Goal: Information Seeking & Learning: Learn about a topic

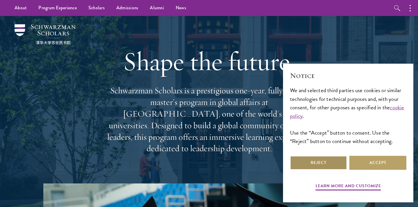
click at [320, 161] on button "Reject" at bounding box center [318, 163] width 57 height 14
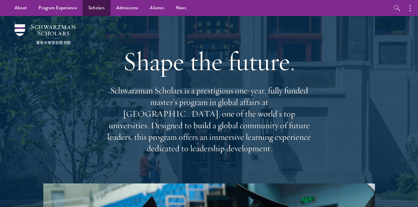
click at [95, 6] on link "Scholars" at bounding box center [97, 8] width 28 height 16
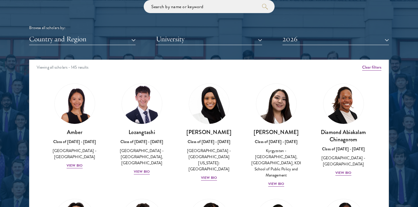
scroll to position [714, 0]
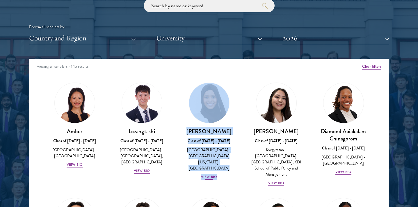
click at [207, 174] on div "View Bio" at bounding box center [209, 177] width 16 height 6
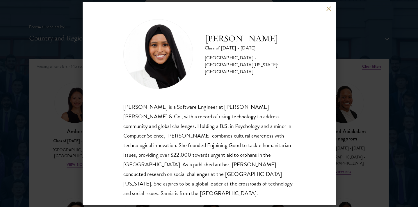
click at [363, 68] on div "[PERSON_NAME] Class of [DATE] - [DATE] [GEOGRAPHIC_DATA] - [GEOGRAPHIC_DATA][US…" at bounding box center [209, 103] width 418 height 207
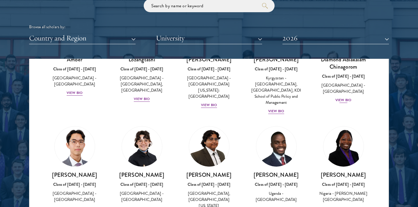
scroll to position [92, 0]
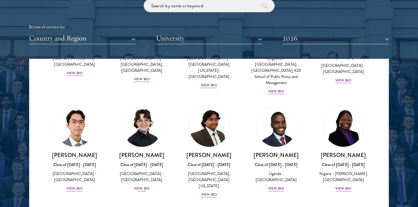
click at [150, 171] on div "[GEOGRAPHIC_DATA] - [GEOGRAPHIC_DATA]" at bounding box center [142, 177] width 56 height 12
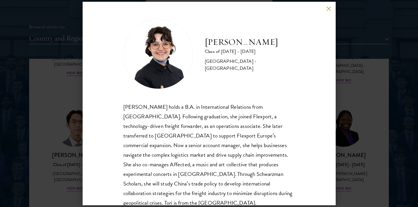
click at [357, 133] on div "[PERSON_NAME] Class of [DATE] - [DATE] [GEOGRAPHIC_DATA] - [GEOGRAPHIC_DATA] [P…" at bounding box center [209, 103] width 418 height 207
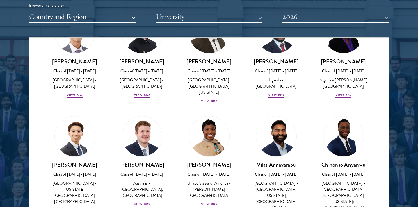
scroll to position [166, 0]
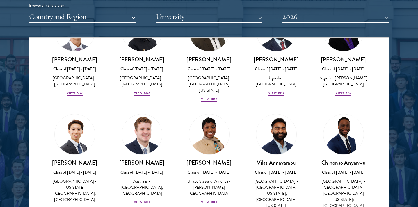
click at [151, 180] on div "Australia - [GEOGRAPHIC_DATA], [GEOGRAPHIC_DATA]" at bounding box center [142, 187] width 56 height 18
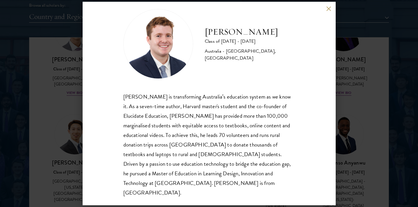
scroll to position [738, 0]
click at [367, 107] on div "[PERSON_NAME] Class of [DATE] - [DATE] [GEOGRAPHIC_DATA] - [GEOGRAPHIC_DATA], […" at bounding box center [209, 103] width 418 height 207
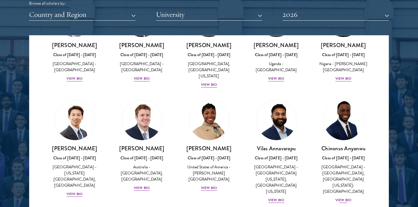
scroll to position [179, 0]
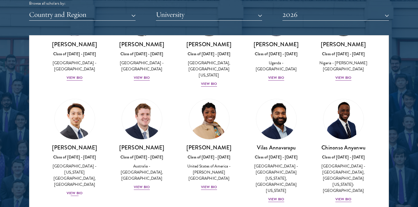
click at [78, 175] on div "[PERSON_NAME] Class of [DATE] - [DATE] [GEOGRAPHIC_DATA] - [US_STATE][GEOGRAPHI…" at bounding box center [75, 170] width 56 height 53
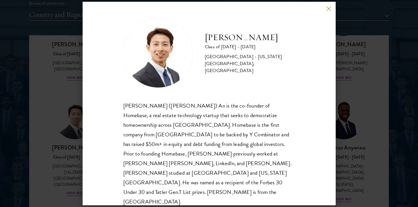
scroll to position [1, 0]
click at [365, 128] on div "[PERSON_NAME] Class of [DATE] - [DATE] [GEOGRAPHIC_DATA] - [US_STATE][GEOGRAPHI…" at bounding box center [209, 103] width 418 height 207
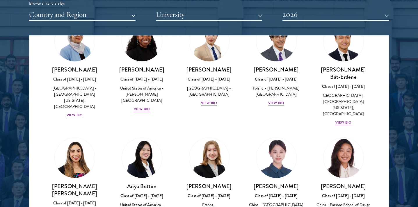
scroll to position [377, 0]
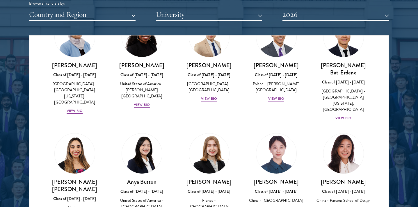
click at [347, 189] on div "Class of [DATE] - [DATE]" at bounding box center [344, 192] width 56 height 6
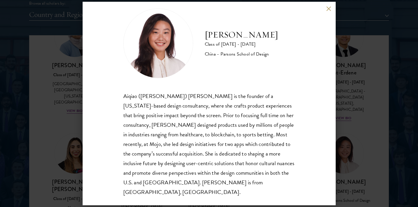
scroll to position [10, 0]
click at [363, 151] on div "[PERSON_NAME] Class of [DATE] - [DATE] China - [PERSON_NAME] School of Design […" at bounding box center [209, 103] width 418 height 207
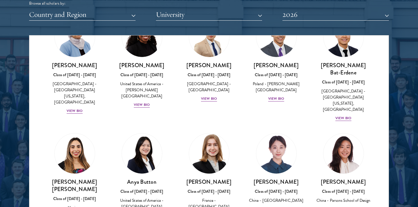
click at [207, 178] on h3 "[PERSON_NAME]" at bounding box center [209, 181] width 56 height 7
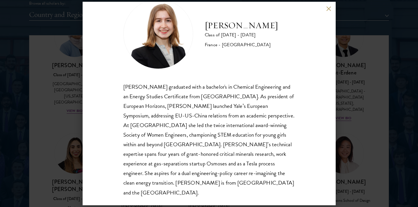
scroll to position [20, 0]
click at [362, 97] on div "[PERSON_NAME] Class of [DATE] - [DATE] [GEOGRAPHIC_DATA] - [GEOGRAPHIC_DATA] [P…" at bounding box center [209, 103] width 418 height 207
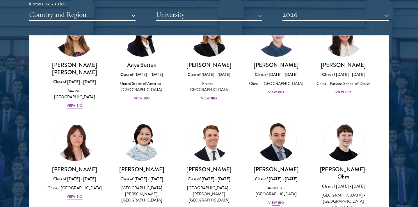
scroll to position [497, 0]
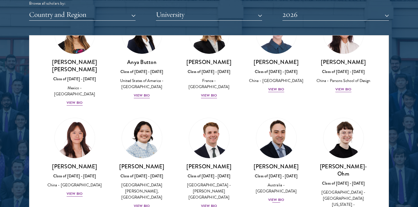
click at [285, 182] on div "Australia - [GEOGRAPHIC_DATA]" at bounding box center [277, 188] width 56 height 12
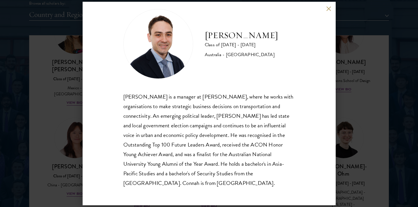
scroll to position [10, 0]
click at [370, 137] on div "[PERSON_NAME] Class of [DATE] - [DATE] [GEOGRAPHIC_DATA] - [GEOGRAPHIC_DATA] [P…" at bounding box center [209, 103] width 418 height 207
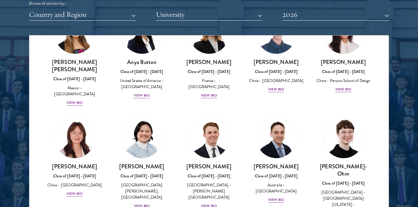
click at [351, 181] on div "Class of [DATE] - [DATE]" at bounding box center [344, 184] width 56 height 6
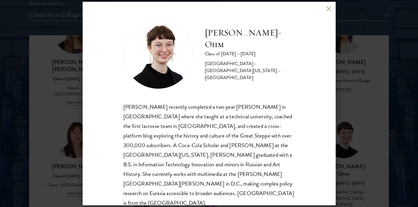
click at [351, 127] on div "[PERSON_NAME]-Ohm Class of [DATE] - [DATE] [GEOGRAPHIC_DATA] - [GEOGRAPHIC_DATA…" at bounding box center [209, 103] width 418 height 207
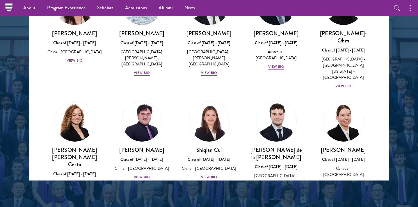
scroll to position [602, 0]
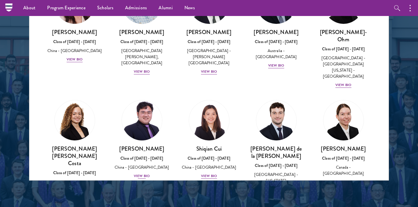
click at [148, 155] on div "Class of [DATE] - [DATE]" at bounding box center [142, 158] width 56 height 6
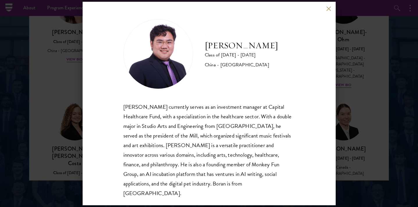
click at [370, 131] on div "[PERSON_NAME] Class of [DATE] - [DATE] [GEOGRAPHIC_DATA] - [GEOGRAPHIC_DATA] [P…" at bounding box center [209, 103] width 418 height 207
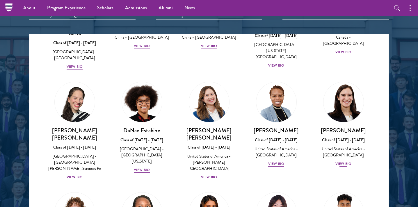
scroll to position [788, 0]
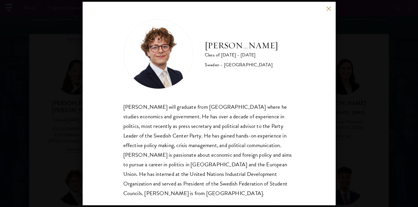
click at [374, 114] on div "[PERSON_NAME] Class of [DATE] - [DATE] [GEOGRAPHIC_DATA] - [GEOGRAPHIC_DATA] [P…" at bounding box center [209, 103] width 418 height 207
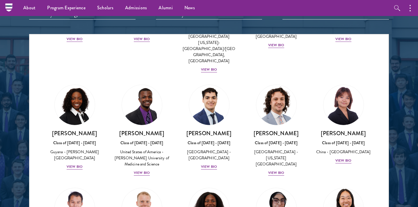
scroll to position [996, 0]
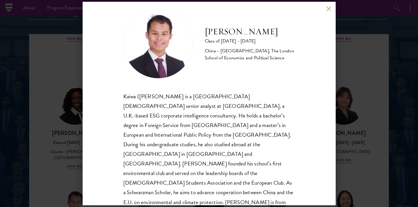
scroll to position [10, 0]
click at [353, 114] on div "[PERSON_NAME] Class of [DATE] - [DATE] [GEOGRAPHIC_DATA] - [GEOGRAPHIC_DATA], T…" at bounding box center [209, 103] width 418 height 207
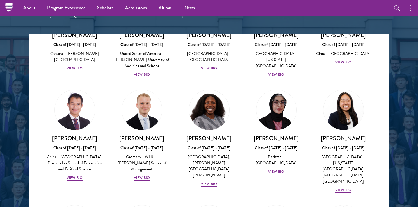
scroll to position [1095, 0]
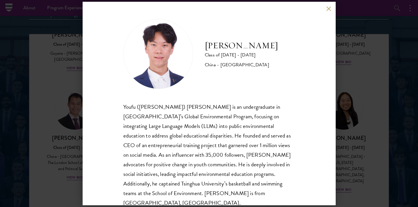
click at [359, 123] on div "[PERSON_NAME] Class of [DATE] - [DATE] [GEOGRAPHIC_DATA] - [GEOGRAPHIC_DATA] [P…" at bounding box center [209, 103] width 418 height 207
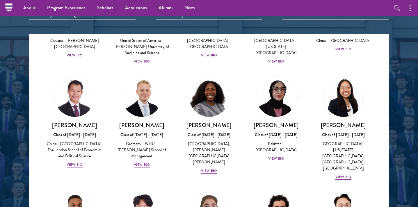
scroll to position [1110, 0]
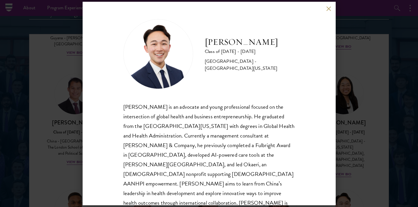
click at [357, 134] on div "[PERSON_NAME] Class of [DATE] - [DATE] [GEOGRAPHIC_DATA] - [GEOGRAPHIC_DATA][US…" at bounding box center [209, 103] width 418 height 207
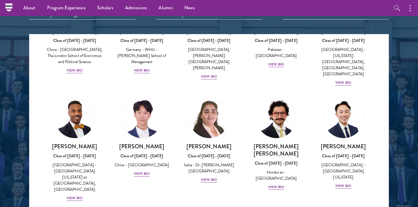
scroll to position [1205, 0]
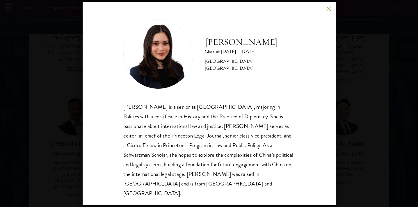
click at [357, 134] on div "[PERSON_NAME] Class of [DATE] - [DATE] [GEOGRAPHIC_DATA] - [GEOGRAPHIC_DATA] [P…" at bounding box center [209, 103] width 418 height 207
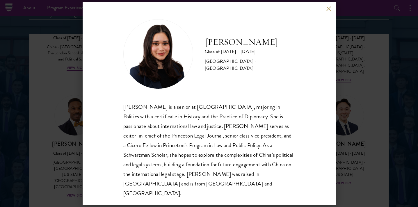
click at [363, 119] on div "[PERSON_NAME] Class of [DATE] - [DATE] [GEOGRAPHIC_DATA] - [GEOGRAPHIC_DATA] [P…" at bounding box center [209, 103] width 418 height 207
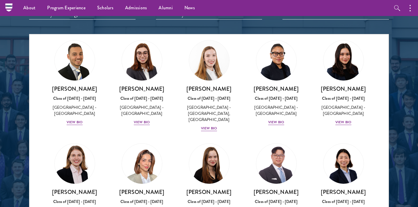
scroll to position [1376, 0]
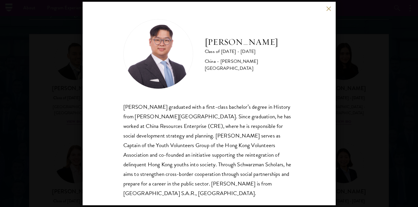
click at [316, 95] on div "[PERSON_NAME] Class of [DATE] - [DATE] [GEOGRAPHIC_DATA] - [PERSON_NAME][GEOGRA…" at bounding box center [209, 104] width 253 height 204
click at [353, 100] on div "[PERSON_NAME] Class of [DATE] - [DATE] [GEOGRAPHIC_DATA] - [PERSON_NAME][GEOGRA…" at bounding box center [209, 103] width 418 height 207
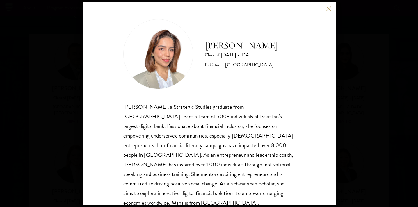
click at [339, 76] on div "[PERSON_NAME] Class of [DATE] - [DATE] Pakistan - [GEOGRAPHIC_DATA] [PERSON_NAM…" at bounding box center [209, 103] width 418 height 207
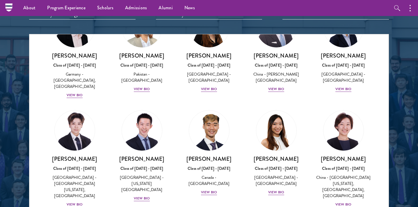
scroll to position [1515, 0]
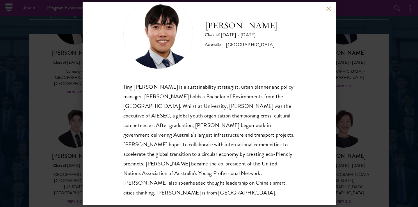
scroll to position [20, 0]
click at [360, 146] on div "[PERSON_NAME] Class of [DATE] - [DATE] [GEOGRAPHIC_DATA] - [GEOGRAPHIC_DATA] Ti…" at bounding box center [209, 103] width 418 height 207
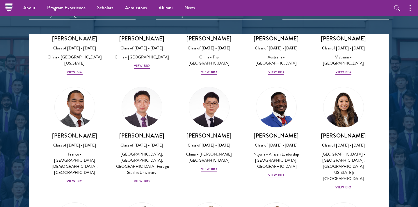
scroll to position [1745, 0]
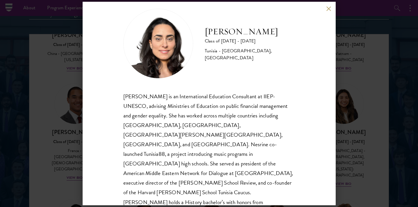
click at [367, 120] on div "[PERSON_NAME] Class of [DATE] - [DATE] [GEOGRAPHIC_DATA] - [GEOGRAPHIC_DATA], […" at bounding box center [209, 103] width 418 height 207
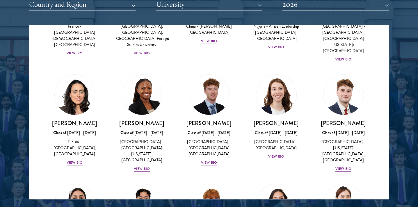
scroll to position [1872, 0]
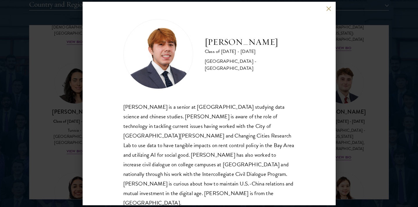
click at [358, 122] on div "[PERSON_NAME] Class of [DATE] - [DATE] [GEOGRAPHIC_DATA] - [GEOGRAPHIC_DATA] [P…" at bounding box center [209, 103] width 418 height 207
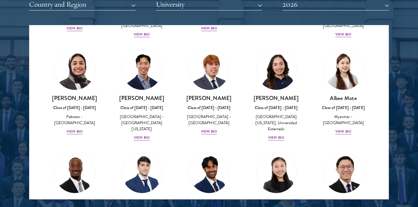
scroll to position [2016, 0]
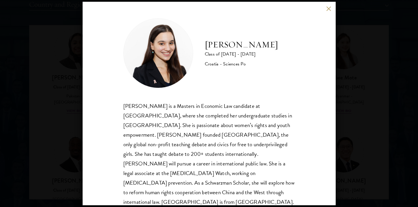
scroll to position [1, 0]
click at [360, 120] on div "[PERSON_NAME] Class of [DATE] - [DATE] Croatia - Sciences Po [PERSON_NAME] is a…" at bounding box center [209, 103] width 418 height 207
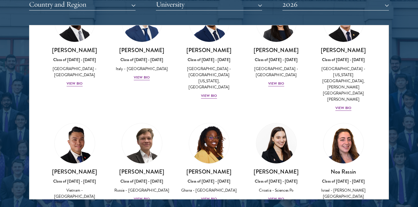
scroll to position [2148, 0]
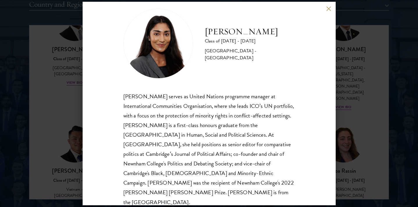
scroll to position [10, 0]
click at [372, 105] on div "[PERSON_NAME] Class of [DATE] - [DATE] [GEOGRAPHIC_DATA] - [GEOGRAPHIC_DATA] [P…" at bounding box center [209, 103] width 418 height 207
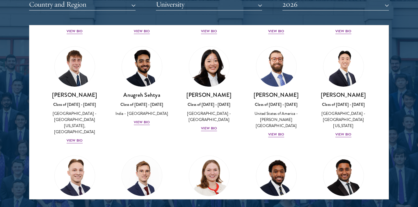
scroll to position [2424, 0]
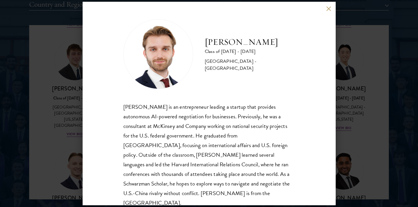
click at [371, 64] on div "[PERSON_NAME] Class of [DATE] - [DATE] [GEOGRAPHIC_DATA] - [GEOGRAPHIC_DATA] [P…" at bounding box center [209, 103] width 418 height 207
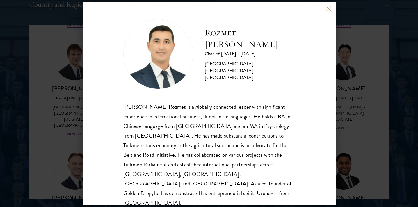
click at [344, 153] on div "Rozmet Urunov Class of [DATE] - [DATE] [GEOGRAPHIC_DATA] - [GEOGRAPHIC_DATA], […" at bounding box center [209, 103] width 418 height 207
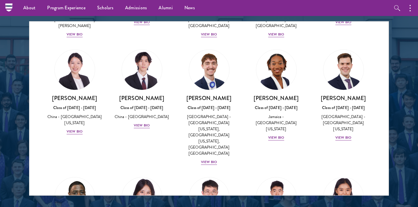
scroll to position [2841, 0]
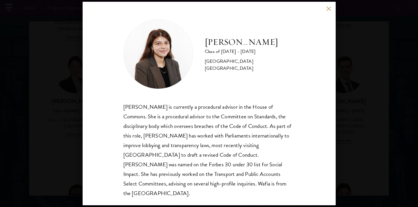
click at [361, 147] on div "[PERSON_NAME] Class of [DATE] - [DATE] [GEOGRAPHIC_DATA] - [GEOGRAPHIC_DATA] [G…" at bounding box center [209, 103] width 418 height 207
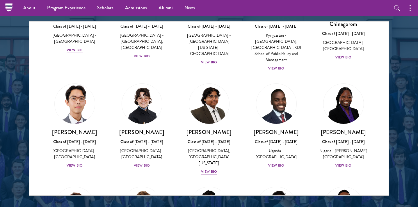
scroll to position [79, 0]
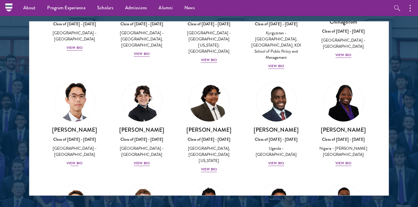
click at [79, 137] on div "Class of [DATE] - [DATE]" at bounding box center [75, 140] width 56 height 6
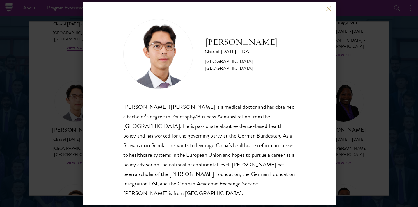
click at [75, 136] on div "[PERSON_NAME] Class of [DATE] - [DATE] [GEOGRAPHIC_DATA] - [GEOGRAPHIC_DATA] [P…" at bounding box center [209, 103] width 418 height 207
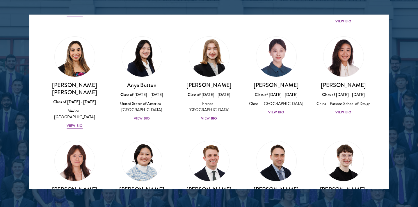
scroll to position [454, 0]
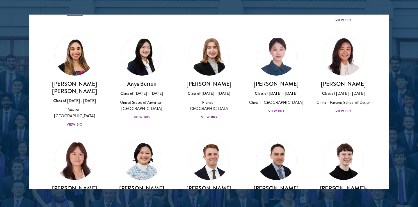
click at [69, 195] on div "Class of [DATE] - [DATE]" at bounding box center [75, 198] width 56 height 6
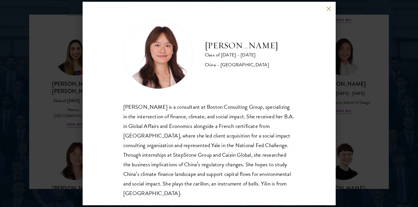
click at [69, 158] on div "[PERSON_NAME] Class of [DATE] - [DATE] [GEOGRAPHIC_DATA] - [GEOGRAPHIC_DATA] [P…" at bounding box center [209, 103] width 418 height 207
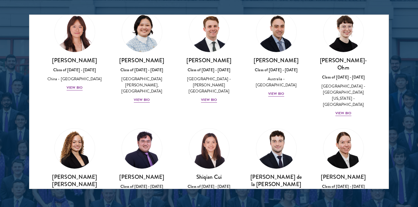
scroll to position [583, 0]
